Goal: Transaction & Acquisition: Purchase product/service

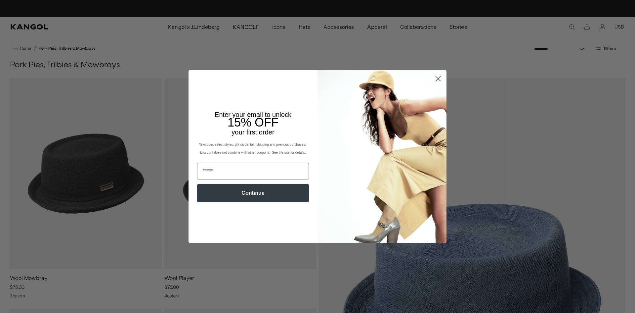
click at [436, 77] on icon "Close dialog" at bounding box center [438, 78] width 5 height 5
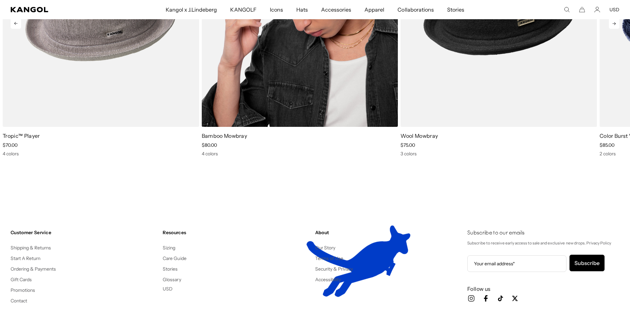
scroll to position [861, 0]
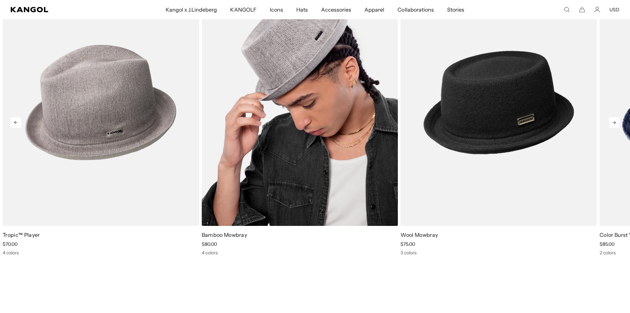
click at [256, 190] on img "2 of 5" at bounding box center [300, 102] width 197 height 247
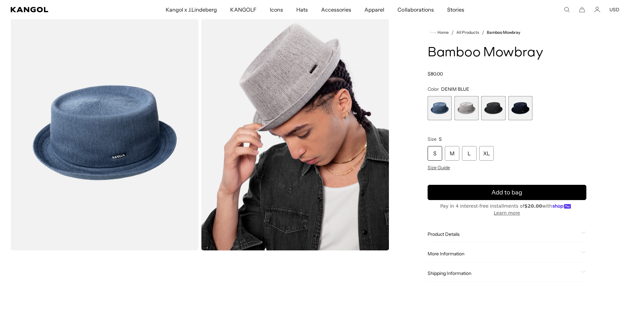
scroll to position [33, 0]
click at [519, 108] on span "4 of 4" at bounding box center [521, 108] width 24 height 24
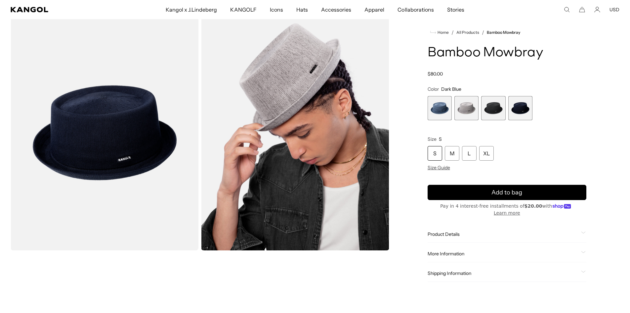
scroll to position [0, 136]
click at [496, 111] on span "3 of 4" at bounding box center [494, 108] width 24 height 24
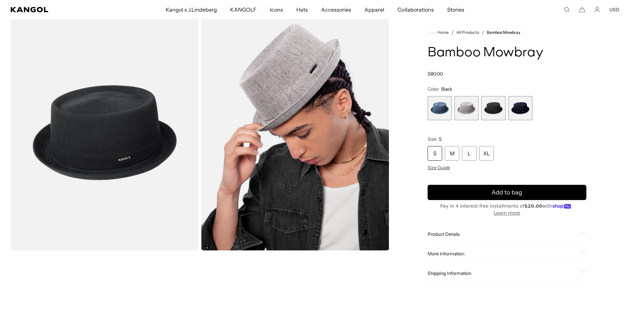
click at [467, 108] on span "2 of 4" at bounding box center [467, 108] width 24 height 24
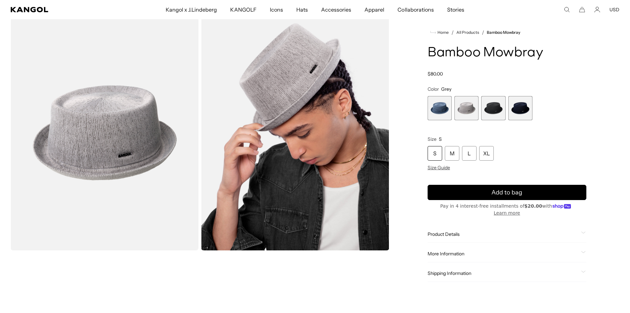
click at [436, 108] on span "1 of 4" at bounding box center [440, 108] width 24 height 24
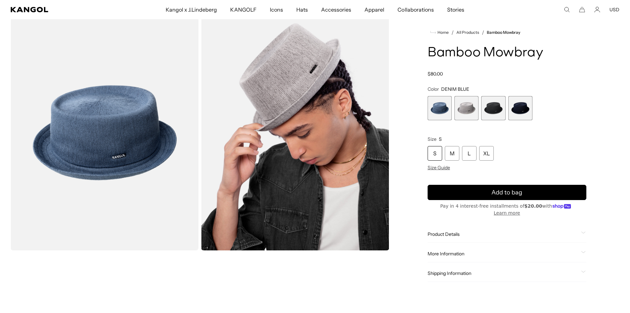
click at [530, 107] on span "4 of 4" at bounding box center [521, 108] width 24 height 24
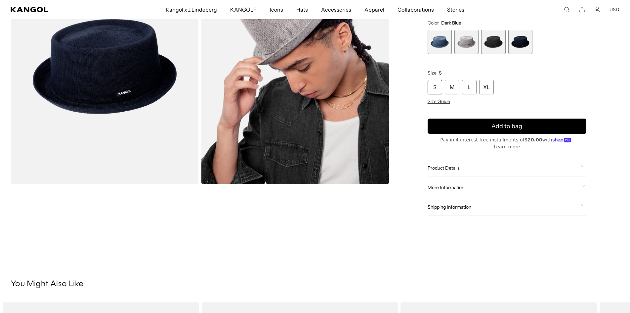
scroll to position [66, 0]
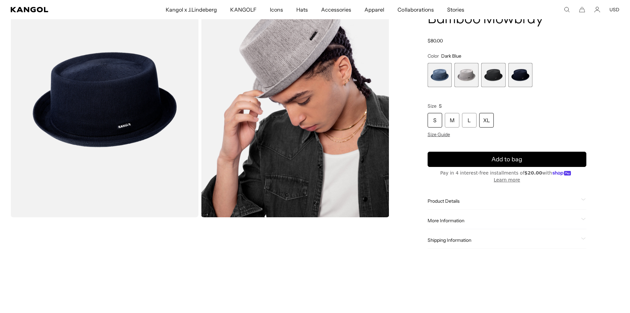
click at [485, 121] on div "XL" at bounding box center [487, 120] width 15 height 15
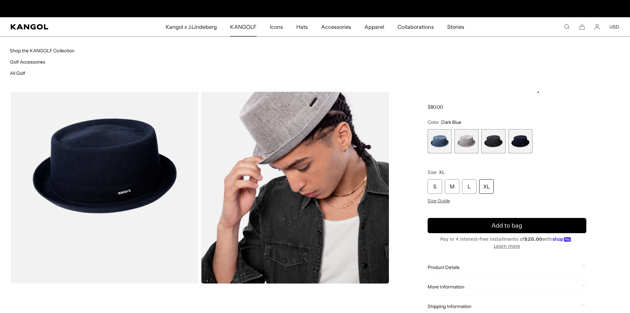
scroll to position [0, 136]
click at [242, 26] on span "KANGOLF" at bounding box center [243, 26] width 26 height 19
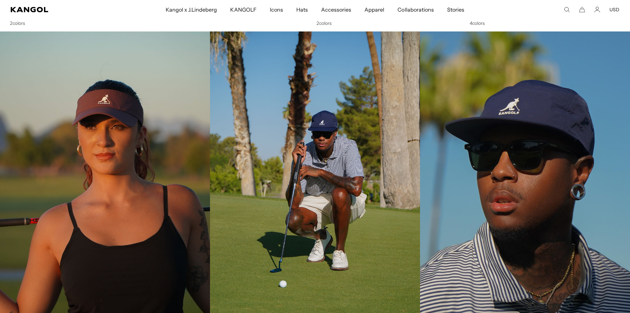
scroll to position [0, 136]
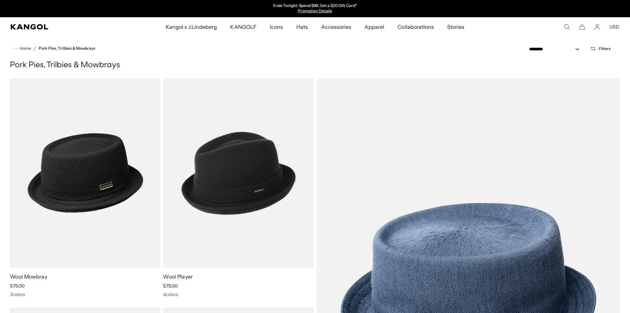
scroll to position [861, 0]
